Goal: Information Seeking & Learning: Learn about a topic

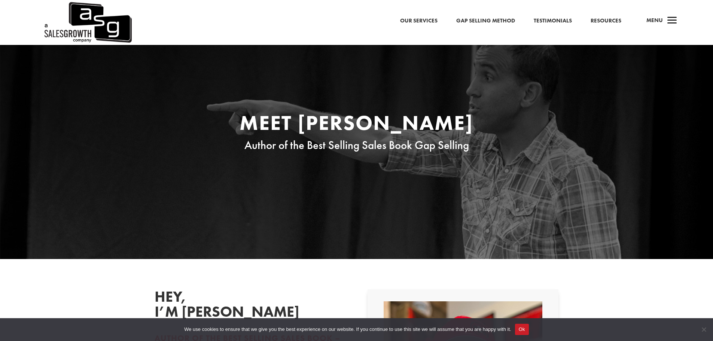
click at [410, 22] on link "Our Services" at bounding box center [418, 21] width 37 height 10
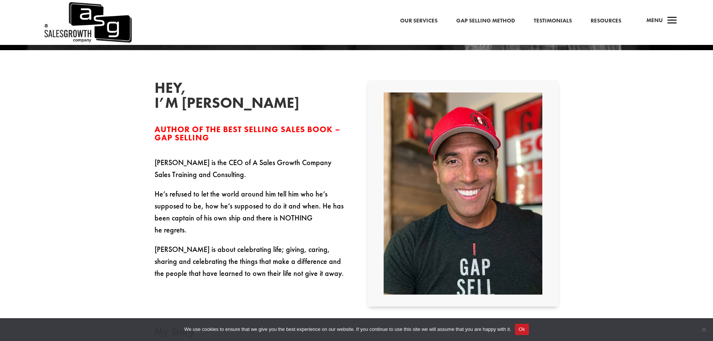
scroll to position [187, 0]
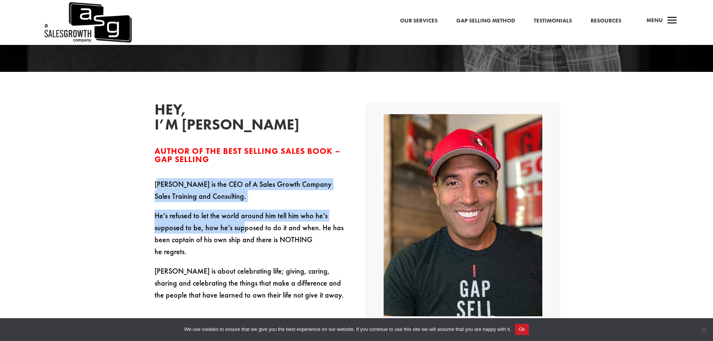
drag, startPoint x: 157, startPoint y: 186, endPoint x: 243, endPoint y: 226, distance: 94.9
click at [243, 226] on div "Keenan is the CEO of A Sales Growth Company Sales Training and Consulting. He’s…" at bounding box center [250, 239] width 191 height 123
click at [243, 226] on p "He’s refused to let the world around him tell him who he’s supposed to be, how …" at bounding box center [250, 237] width 191 height 55
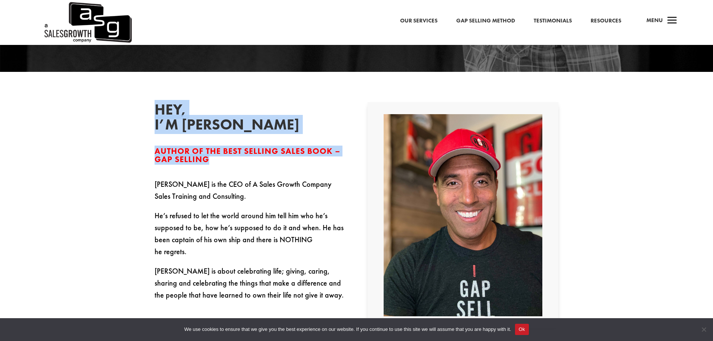
drag, startPoint x: 216, startPoint y: 165, endPoint x: 153, endPoint y: 115, distance: 81.0
